Goal: Transaction & Acquisition: Download file/media

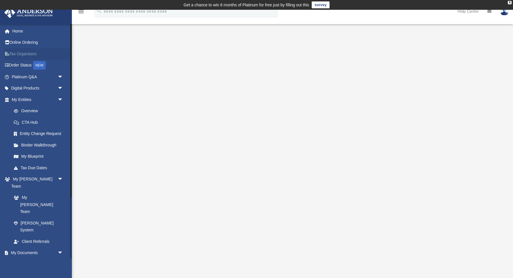
scroll to position [6, 0]
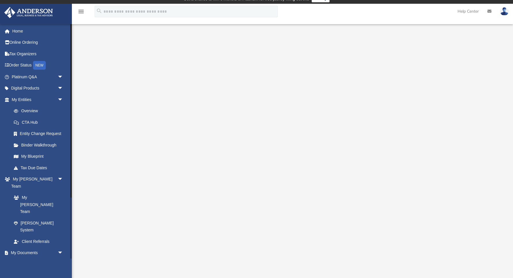
click at [26, 258] on link "Box" at bounding box center [40, 264] width 64 height 12
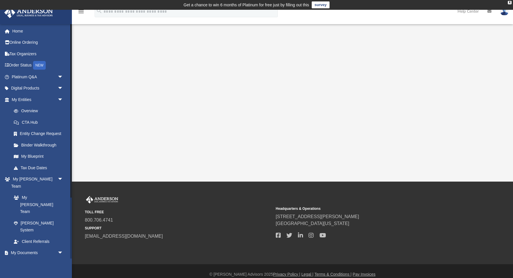
click at [23, 258] on link "Box" at bounding box center [40, 264] width 64 height 12
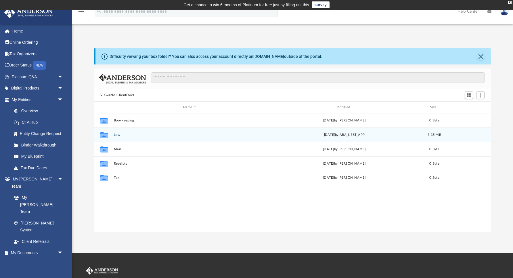
scroll to position [131, 397]
click at [116, 137] on div "Collaborated Folder Law [DATE] by ABA_NEST_APP 3.35 MB" at bounding box center [292, 134] width 397 height 14
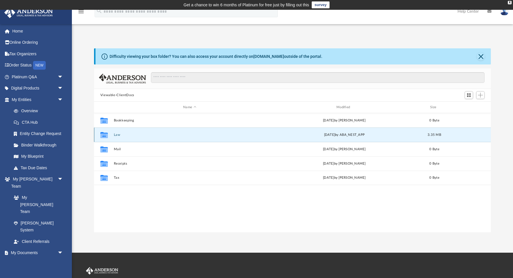
click at [105, 136] on icon "grid" at bounding box center [103, 135] width 7 height 6
click at [118, 135] on button "Law" at bounding box center [190, 135] width 152 height 4
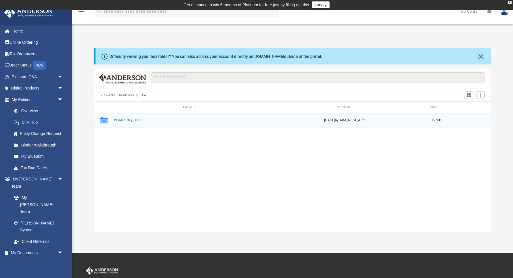
click at [123, 121] on button "Paraiso Bay, LLC" at bounding box center [190, 120] width 152 height 4
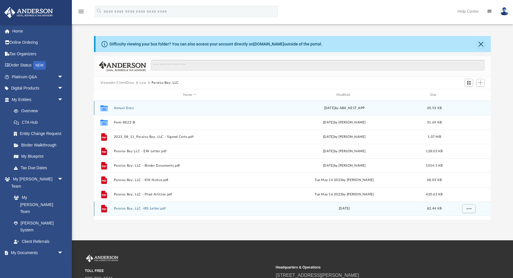
scroll to position [18, 0]
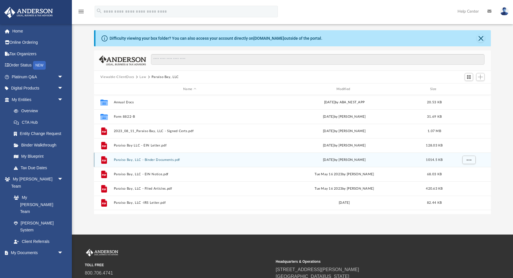
click at [164, 159] on button "Paraiso Bay, LLC - Binder Documents.pdf" at bounding box center [190, 160] width 152 height 4
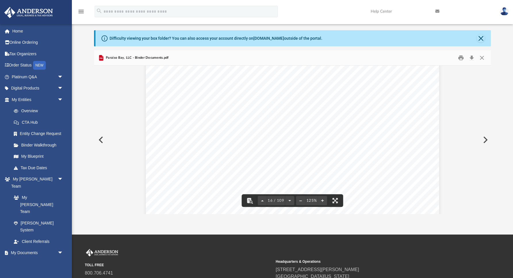
scroll to position [5970, 0]
click at [250, 202] on button "File preview" at bounding box center [249, 200] width 13 height 13
type input "*****"
click at [469, 72] on button "File preview" at bounding box center [469, 73] width 10 height 10
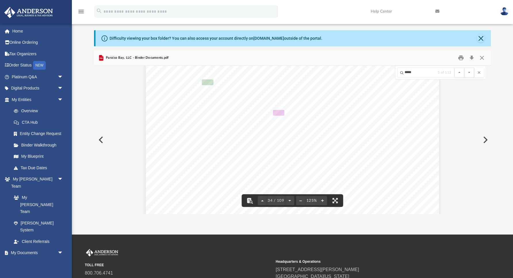
click at [469, 72] on button "File preview" at bounding box center [469, 73] width 10 height 10
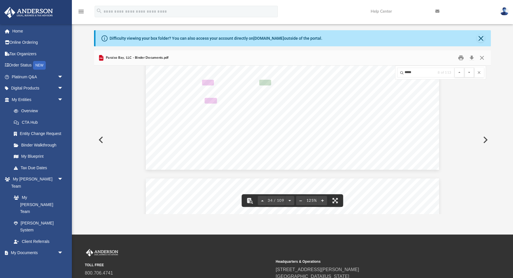
scroll to position [13108, 0]
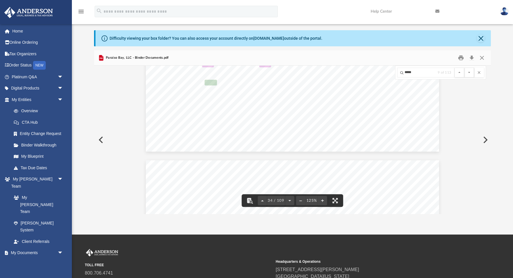
click at [469, 72] on button "File preview" at bounding box center [469, 73] width 10 height 10
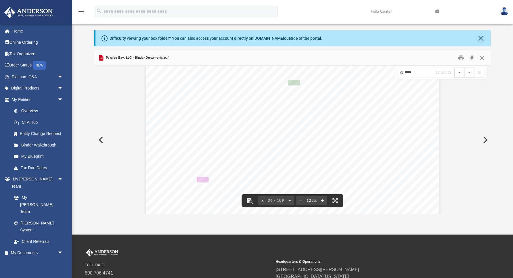
click at [469, 72] on button "File preview" at bounding box center [469, 73] width 10 height 10
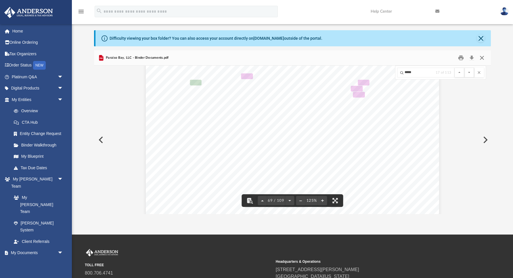
click at [480, 59] on button "Close" at bounding box center [482, 57] width 10 height 9
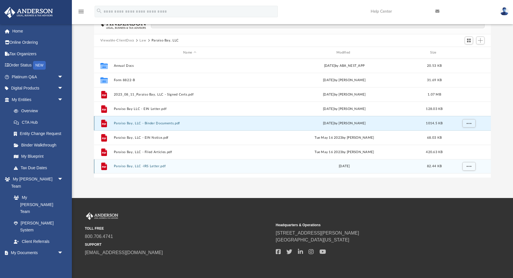
scroll to position [60, 0]
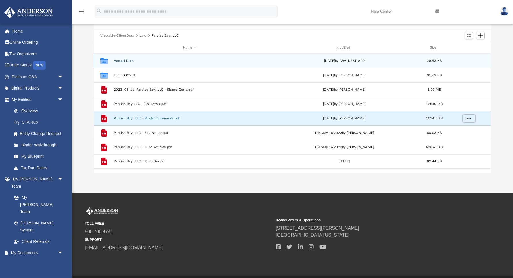
click at [122, 62] on button "Annual Docs" at bounding box center [190, 61] width 152 height 4
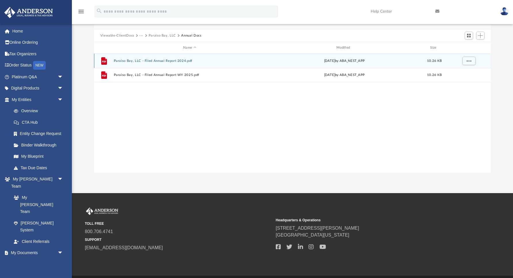
click at [121, 59] on button "Paraiso Bay, LLC - Filed Annual Report 2024.pdf" at bounding box center [190, 61] width 152 height 4
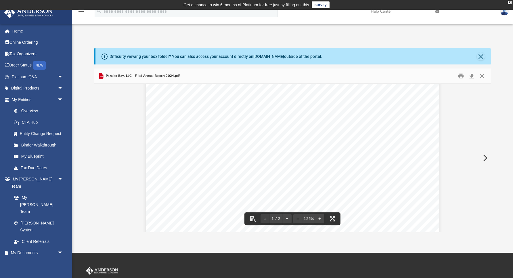
scroll to position [8, 0]
click at [472, 77] on button "Download" at bounding box center [471, 76] width 10 height 9
click at [472, 74] on button "Download" at bounding box center [471, 76] width 10 height 9
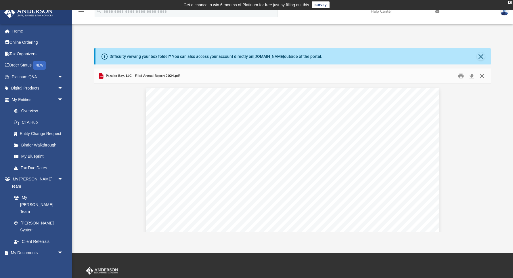
click at [481, 76] on button "Close" at bounding box center [482, 76] width 10 height 9
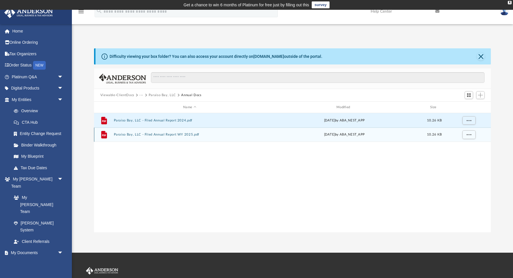
click at [168, 137] on div "File Paraiso Bay, LLC - Filed Annual Report WY 2025.pdf [DATE] by ABA_NEST_APP …" at bounding box center [292, 134] width 397 height 14
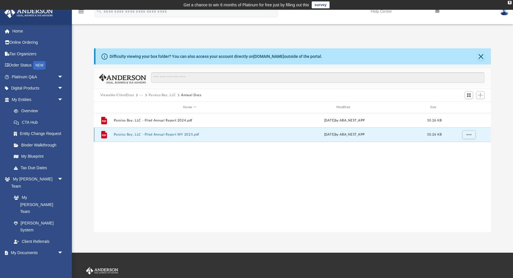
click at [205, 135] on button "Paraiso Bay, LLC - Filed Annual Report WY 2025.pdf" at bounding box center [190, 135] width 152 height 4
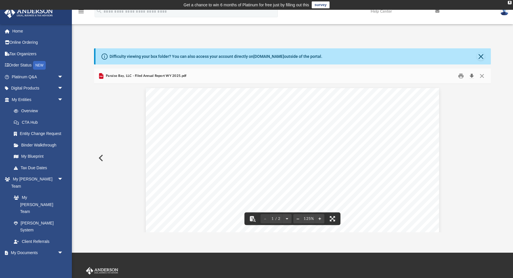
click at [470, 76] on button "Download" at bounding box center [471, 76] width 10 height 9
click at [484, 76] on button "Close" at bounding box center [482, 76] width 10 height 9
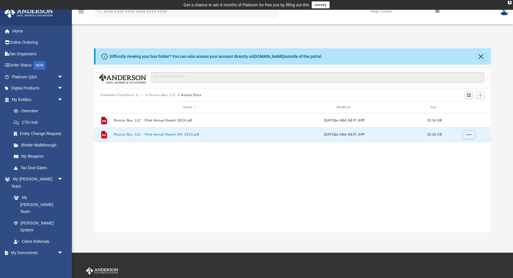
click at [163, 95] on button "Paraiso Bay, LLC" at bounding box center [162, 95] width 27 height 5
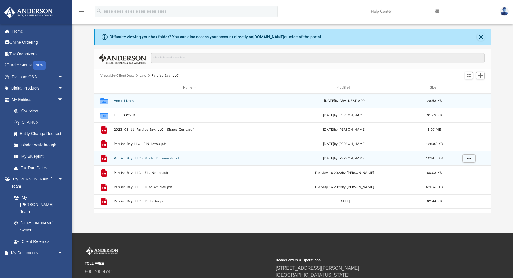
scroll to position [22, 0]
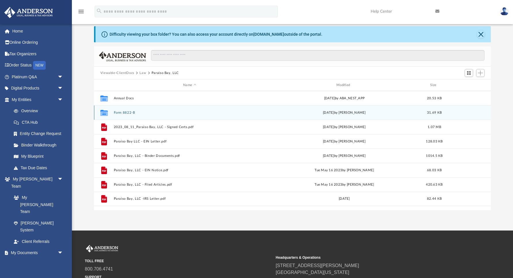
click at [133, 113] on button "Form 8822-B" at bounding box center [190, 113] width 152 height 4
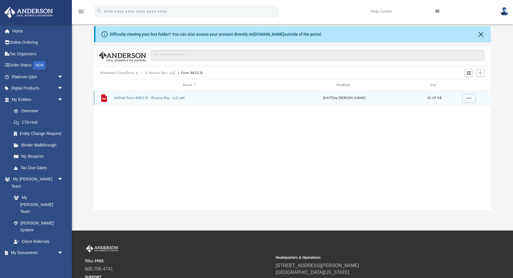
click at [154, 99] on button "Unfiled Form 8822-B - Paraiso Bay, LLC.pdf" at bounding box center [190, 98] width 152 height 4
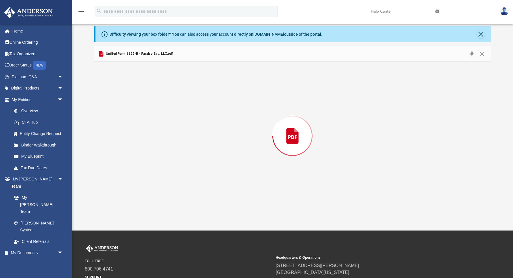
click at [154, 99] on div "Preview" at bounding box center [292, 136] width 397 height 148
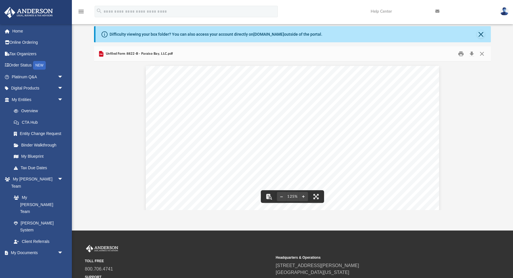
scroll to position [0, 0]
click at [481, 53] on button "Close" at bounding box center [482, 53] width 10 height 9
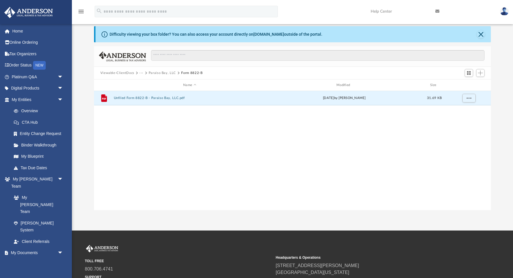
click at [164, 74] on button "Paraiso Bay, LLC" at bounding box center [162, 72] width 27 height 5
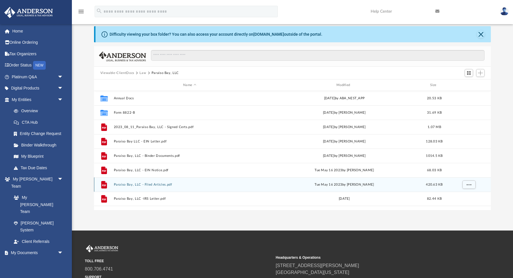
click at [155, 186] on button "Paraiso Bay, LLC - Filed Articles.pdf" at bounding box center [190, 185] width 152 height 4
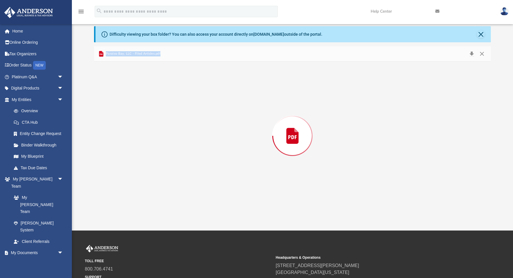
click at [155, 186] on div "Preview" at bounding box center [292, 136] width 397 height 148
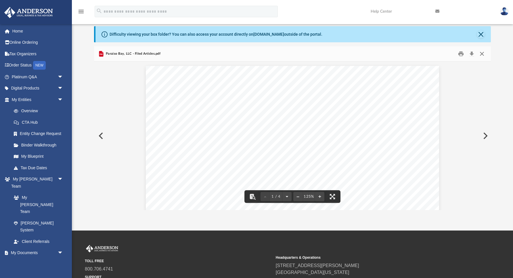
click at [481, 53] on button "Close" at bounding box center [482, 53] width 10 height 9
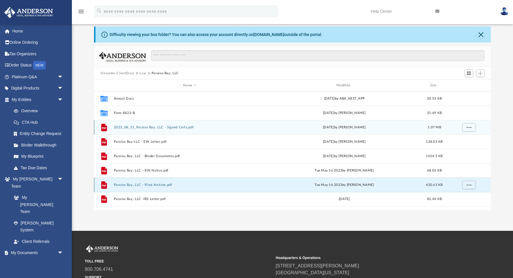
scroll to position [21, 0]
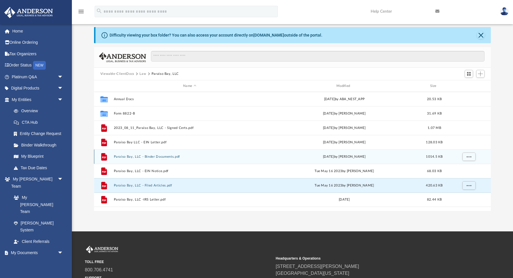
click at [153, 155] on button "Paraiso Bay, LLC - Binder Documents.pdf" at bounding box center [190, 157] width 152 height 4
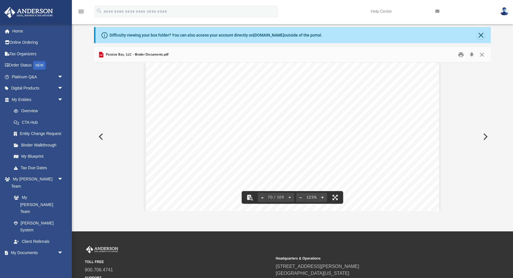
scroll to position [26822, 0]
click at [472, 56] on button "Download" at bounding box center [471, 54] width 10 height 9
click at [460, 54] on button "Print" at bounding box center [461, 54] width 12 height 9
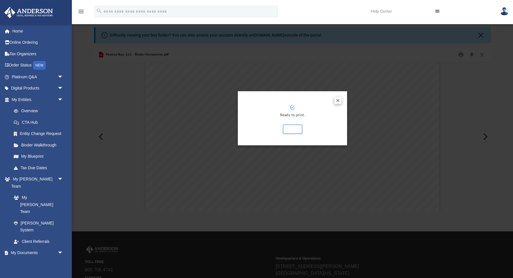
click at [337, 99] on button "Preview" at bounding box center [337, 100] width 7 height 7
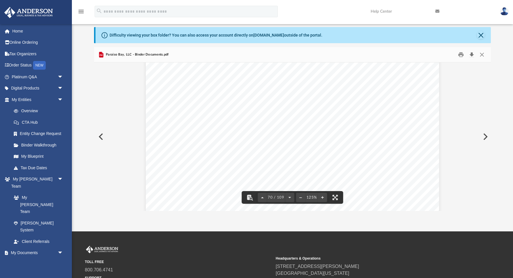
click at [469, 54] on button "Download" at bounding box center [471, 54] width 10 height 9
